Goal: Transaction & Acquisition: Purchase product/service

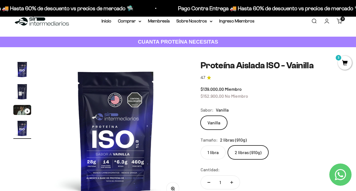
scroll to position [11, 0]
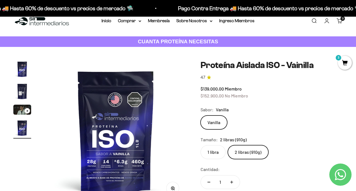
click at [216, 152] on label "1 libra" at bounding box center [212, 152] width 25 height 14
click at [200, 145] on input "1 libra" at bounding box center [200, 145] width 0 height 0
click at [255, 154] on label "2 libras (910g)" at bounding box center [248, 152] width 41 height 14
click at [200, 145] on input "2 libras (910g)" at bounding box center [200, 145] width 0 height 0
click at [219, 154] on label "1 libra" at bounding box center [212, 152] width 25 height 14
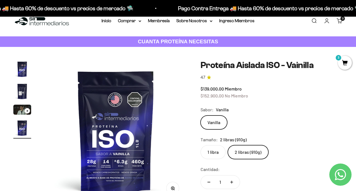
click at [200, 145] on input "1 libra" at bounding box center [200, 145] width 0 height 0
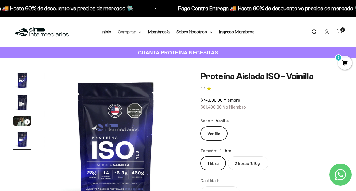
click at [128, 34] on summary "Comprar" at bounding box center [129, 31] width 23 height 7
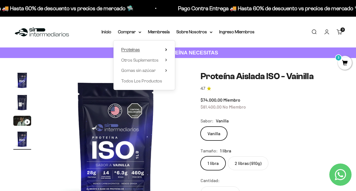
click at [133, 52] on span "Proteínas" at bounding box center [130, 49] width 19 height 5
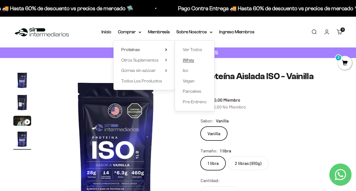
click at [191, 59] on span "Whey" at bounding box center [188, 60] width 11 height 5
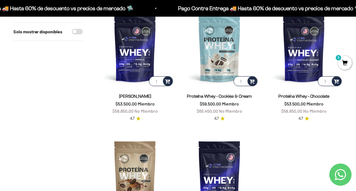
scroll to position [73, 0]
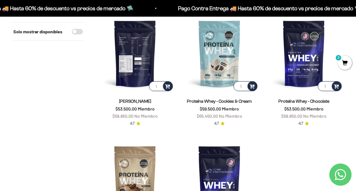
click at [143, 52] on img at bounding box center [135, 54] width 78 height 78
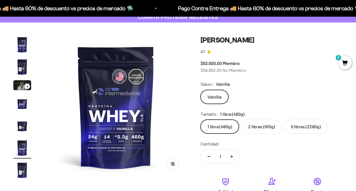
scroll to position [38, 0]
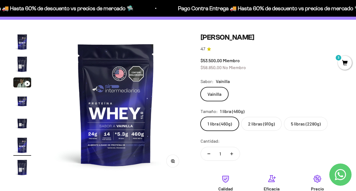
click at [17, 61] on img "Ir al artículo 2" at bounding box center [22, 64] width 18 height 18
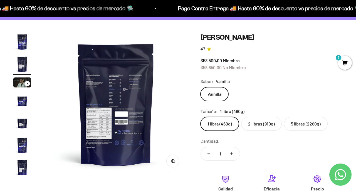
click at [93, 123] on img at bounding box center [115, 104] width 143 height 143
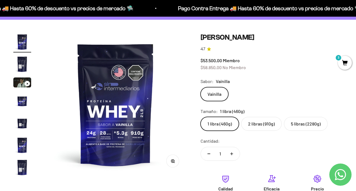
scroll to position [0, 0]
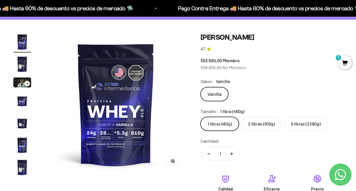
click at [22, 73] on img "Ir al artículo 2" at bounding box center [22, 64] width 18 height 18
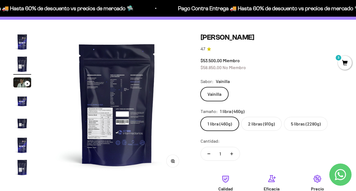
scroll to position [0, 146]
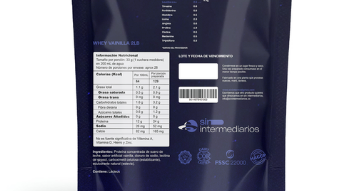
click at [91, 111] on img at bounding box center [115, 104] width 143 height 143
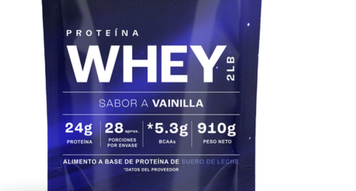
scroll to position [0, 0]
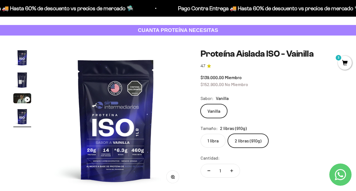
scroll to position [25, 0]
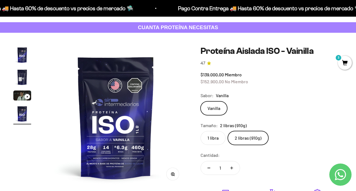
click at [18, 76] on img "Ir al artículo 2" at bounding box center [22, 77] width 18 height 18
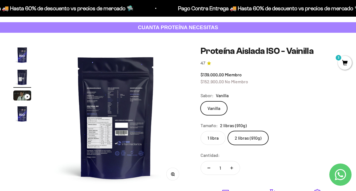
click at [86, 127] on img at bounding box center [115, 117] width 143 height 143
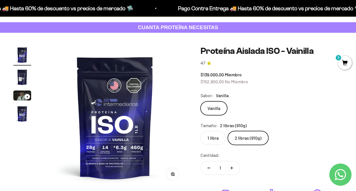
scroll to position [0, 0]
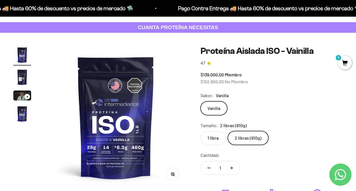
click at [20, 78] on img "Ir al artículo 2" at bounding box center [22, 77] width 18 height 18
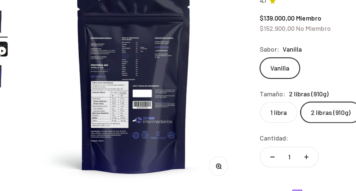
scroll to position [25, 0]
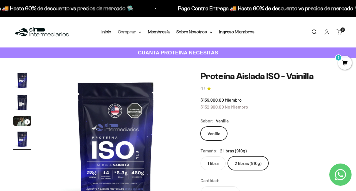
click at [130, 33] on summary "Comprar" at bounding box center [129, 31] width 23 height 7
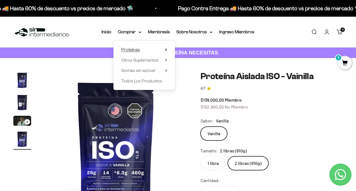
click at [148, 50] on summary "Proteínas" at bounding box center [144, 49] width 46 height 7
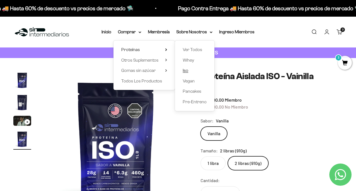
click at [188, 68] on link "Iso" at bounding box center [195, 70] width 24 height 7
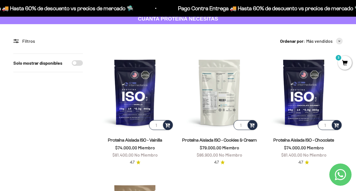
scroll to position [36, 0]
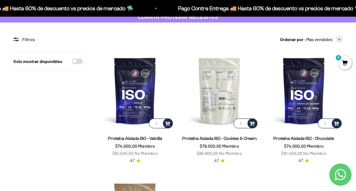
click at [215, 99] on img at bounding box center [219, 91] width 78 height 78
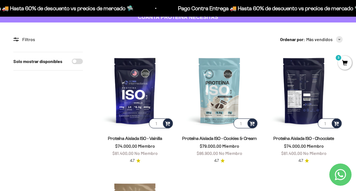
click at [290, 102] on img at bounding box center [304, 91] width 78 height 78
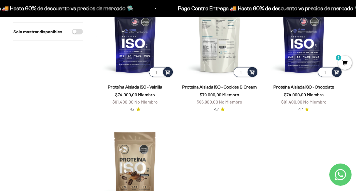
scroll to position [113, 0]
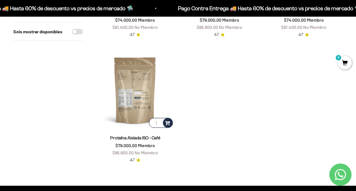
click at [145, 104] on img at bounding box center [135, 90] width 78 height 78
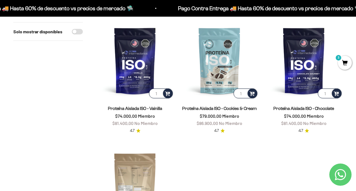
scroll to position [52, 0]
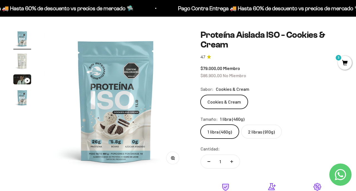
scroll to position [42, 0]
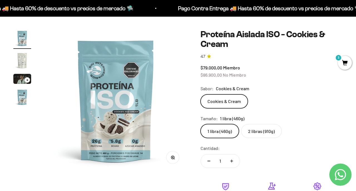
click at [18, 66] on img "Ir al artículo 2" at bounding box center [22, 61] width 18 height 18
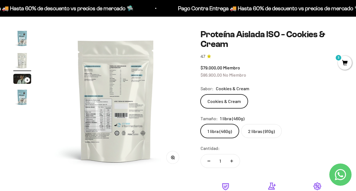
click at [95, 123] on img at bounding box center [115, 100] width 143 height 143
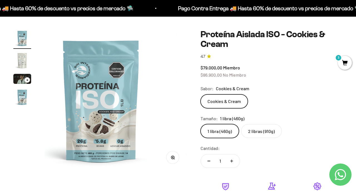
scroll to position [0, 0]
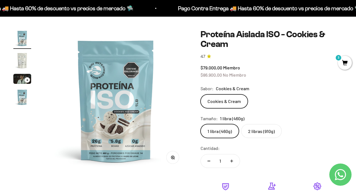
click at [17, 52] on img "Ir al artículo 2" at bounding box center [22, 61] width 18 height 18
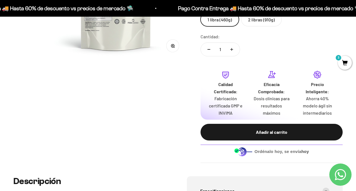
scroll to position [153, 0]
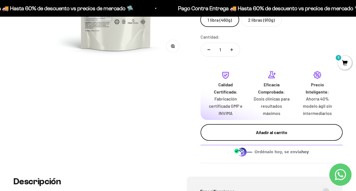
click at [245, 137] on button "Añadir al carrito" at bounding box center [271, 132] width 142 height 17
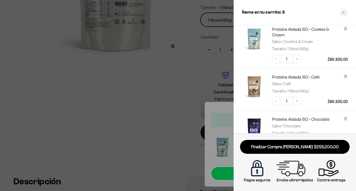
scroll to position [0, 0]
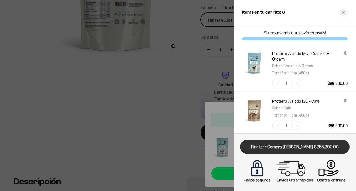
click at [276, 143] on link "Finalizar Compra Segura $255.200,00" at bounding box center [294, 147] width 109 height 14
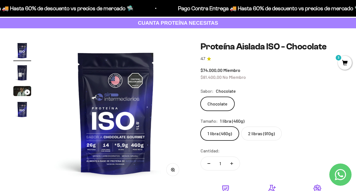
scroll to position [39, 0]
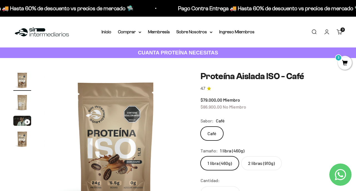
click at [20, 101] on img "Ir al artículo 2" at bounding box center [22, 103] width 18 height 18
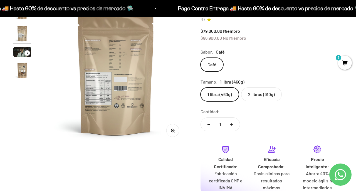
scroll to position [77, 0]
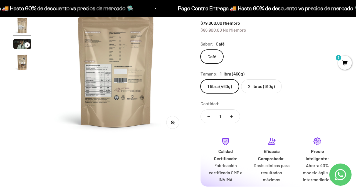
click at [340, 63] on span "3" at bounding box center [345, 63] width 14 height 14
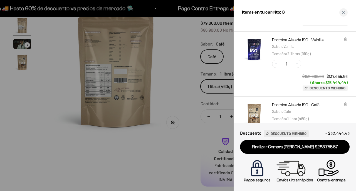
scroll to position [92, 0]
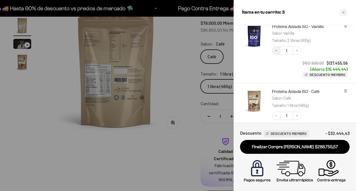
click at [276, 51] on icon "Decrease quantity" at bounding box center [275, 50] width 3 height 3
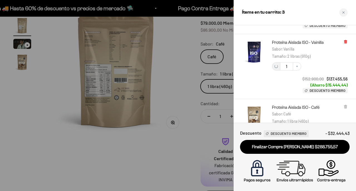
click at [345, 42] on icon at bounding box center [345, 41] width 1 height 3
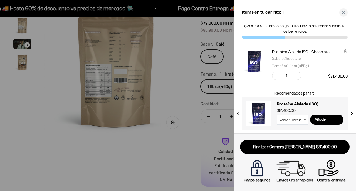
scroll to position [14, 0]
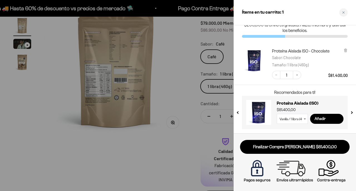
click at [206, 82] on div at bounding box center [178, 95] width 356 height 191
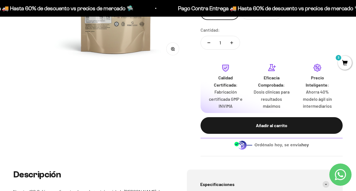
scroll to position [155, 0]
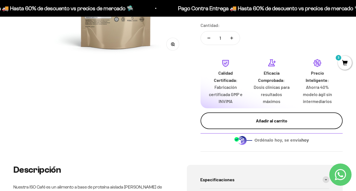
click at [264, 123] on div "Añadir al carrito" at bounding box center [271, 120] width 120 height 7
